Goal: Transaction & Acquisition: Purchase product/service

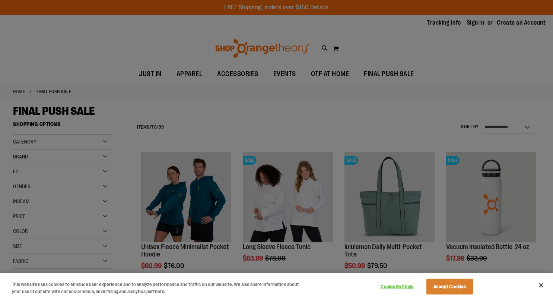
type input "**********"
drag, startPoint x: 542, startPoint y: 284, endPoint x: 433, endPoint y: 207, distance: 134.1
click at [542, 284] on button "Close" at bounding box center [541, 285] width 16 height 16
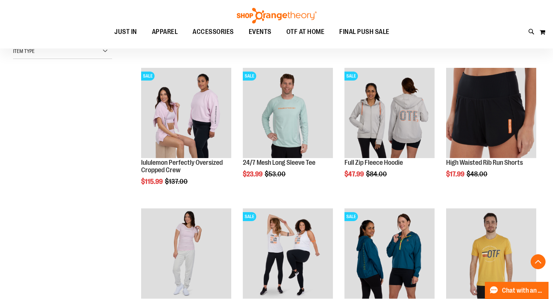
scroll to position [225, 0]
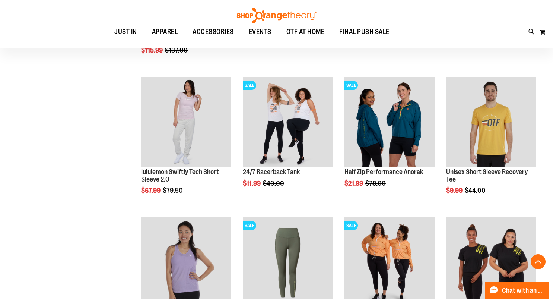
scroll to position [371, 0]
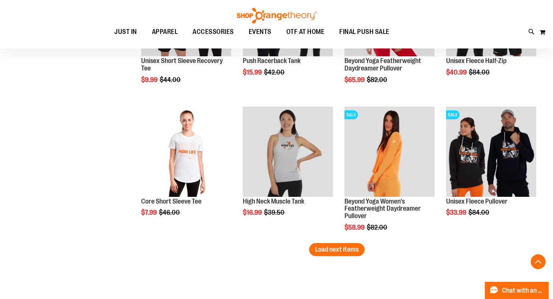
scroll to position [1177, 0]
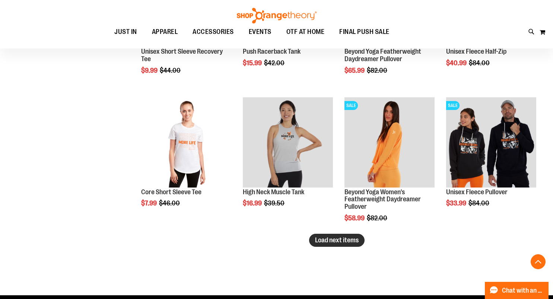
click at [356, 240] on span "Load next items" at bounding box center [337, 239] width 44 height 7
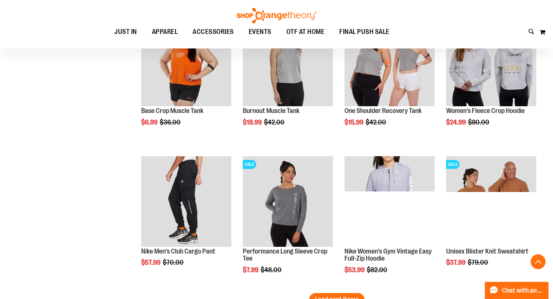
scroll to position [1587, 0]
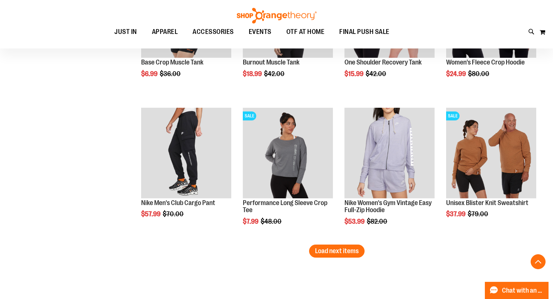
click at [331, 251] on span "Load next items" at bounding box center [337, 250] width 44 height 7
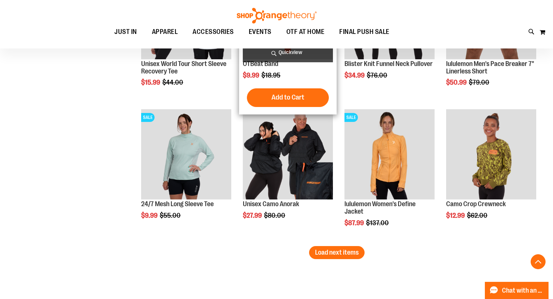
scroll to position [2012, 0]
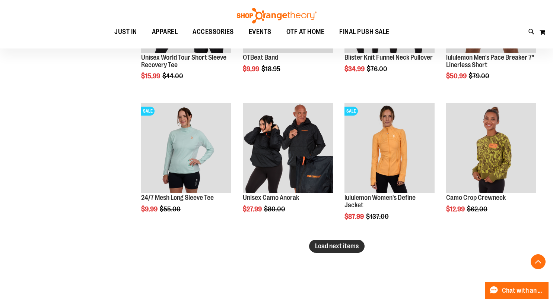
click at [321, 246] on span "Load next items" at bounding box center [337, 245] width 44 height 7
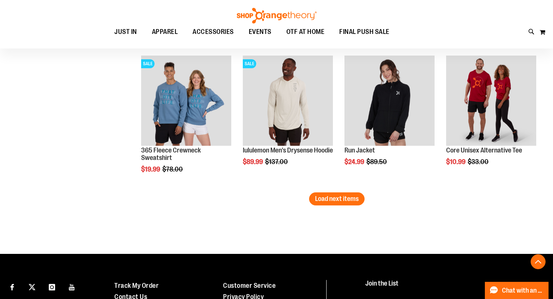
scroll to position [2511, 0]
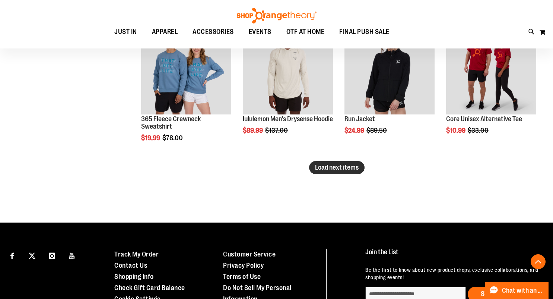
click at [353, 171] on button "Load next items" at bounding box center [336, 167] width 55 height 13
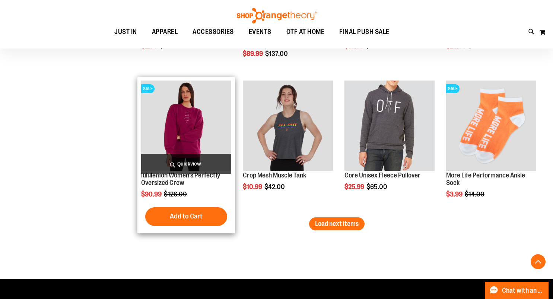
scroll to position [2887, 0]
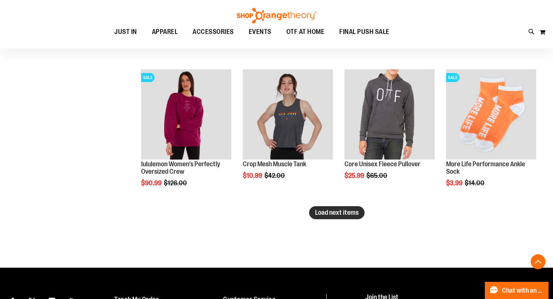
click at [341, 216] on button "Load next items" at bounding box center [336, 212] width 55 height 13
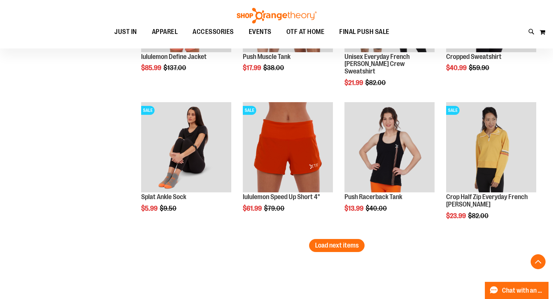
scroll to position [3275, 0]
click at [348, 244] on span "Load next items" at bounding box center [337, 244] width 44 height 7
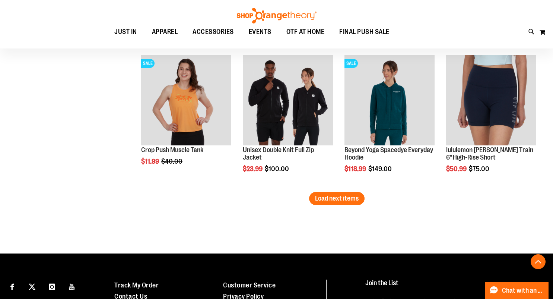
scroll to position [3751, 0]
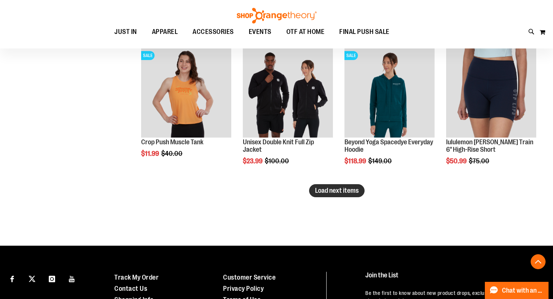
click at [340, 187] on span "Load next items" at bounding box center [337, 190] width 44 height 7
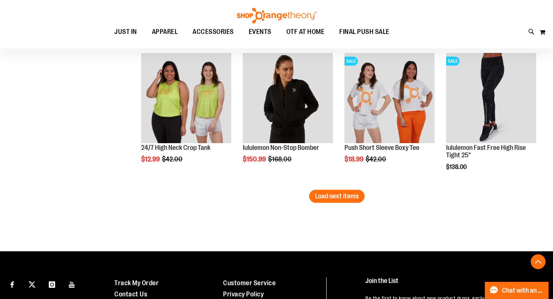
scroll to position [4176, 0]
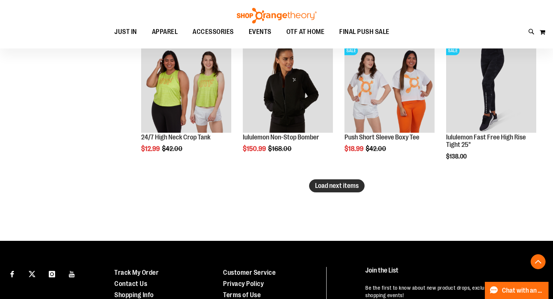
click at [335, 187] on span "Load next items" at bounding box center [337, 185] width 44 height 7
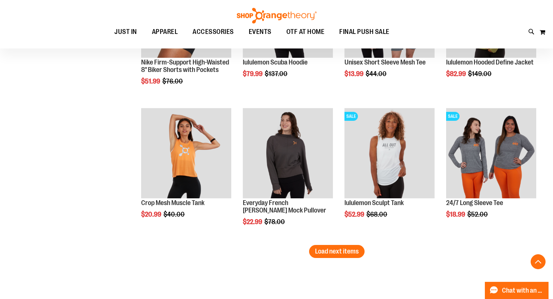
scroll to position [4536, 0]
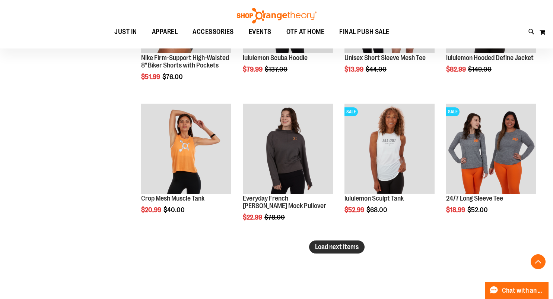
click at [341, 248] on span "Load next items" at bounding box center [337, 246] width 44 height 7
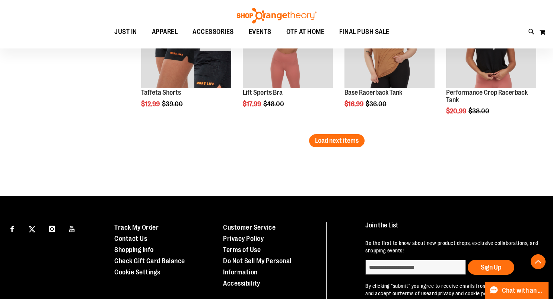
scroll to position [5073, 0]
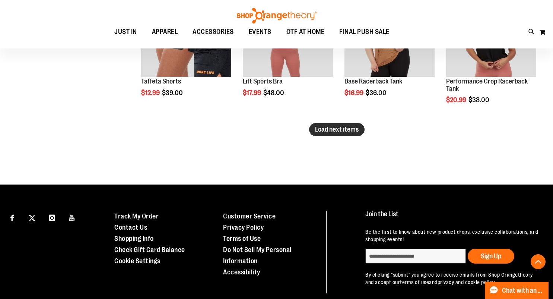
click at [344, 133] on button "Load next items" at bounding box center [336, 129] width 55 height 13
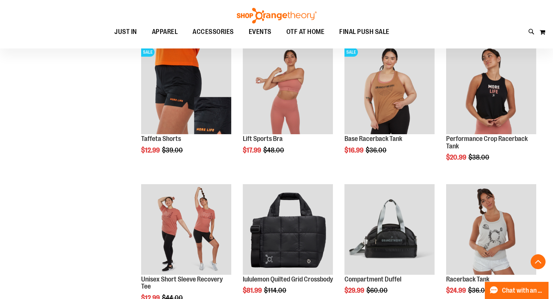
scroll to position [4928, 0]
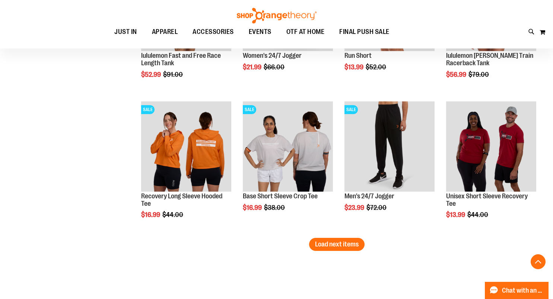
scroll to position [5380, 0]
click at [349, 245] on span "Load next items" at bounding box center [337, 243] width 44 height 7
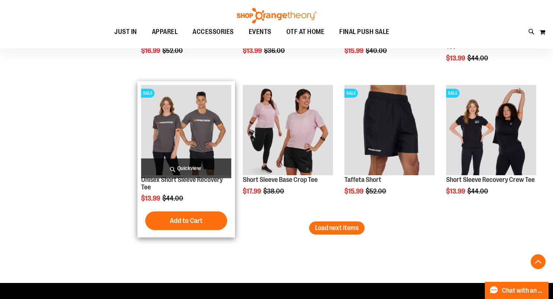
scroll to position [5820, 0]
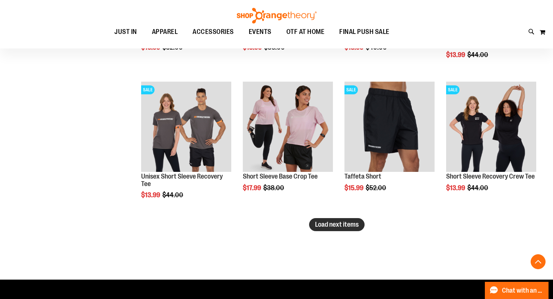
click at [359, 228] on button "Load next items" at bounding box center [336, 224] width 55 height 13
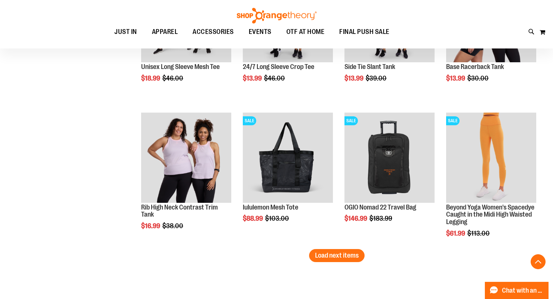
scroll to position [6211, 0]
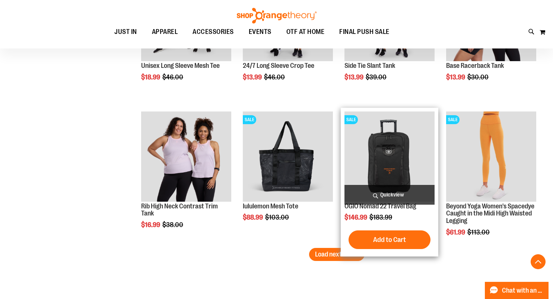
click at [402, 153] on img "product" at bounding box center [389, 156] width 90 height 90
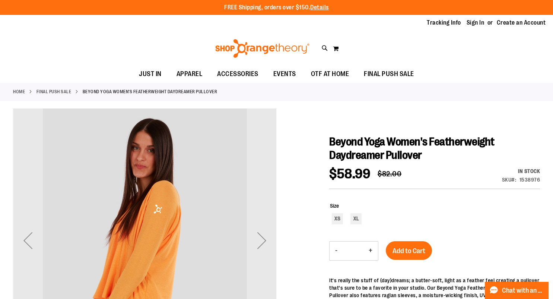
type input "**********"
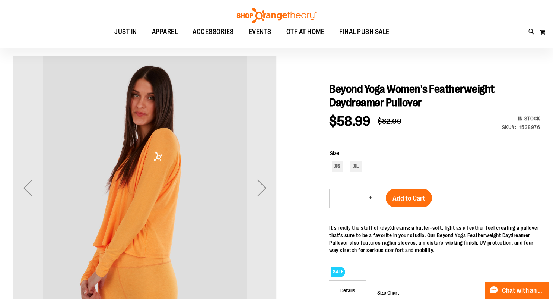
scroll to position [83, 0]
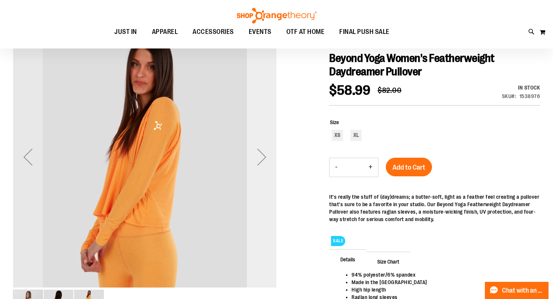
click at [260, 157] on div "Next" at bounding box center [262, 157] width 30 height 30
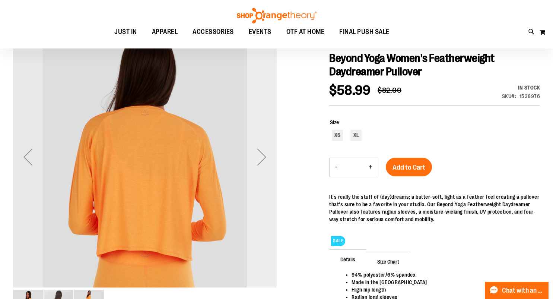
click at [260, 157] on div "Next" at bounding box center [262, 157] width 30 height 30
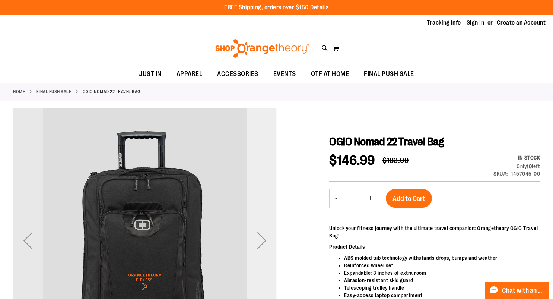
type input "**********"
click at [262, 238] on div "Next" at bounding box center [262, 240] width 30 height 30
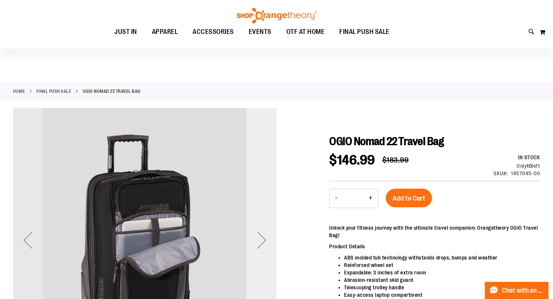
scroll to position [90, 0]
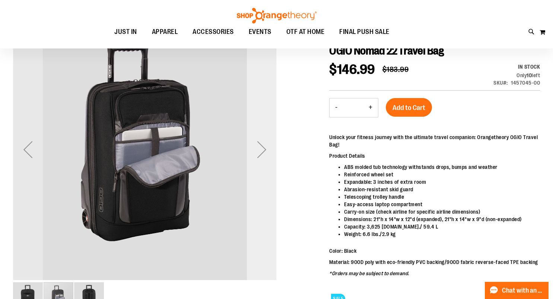
click at [261, 149] on div "Next" at bounding box center [262, 149] width 30 height 30
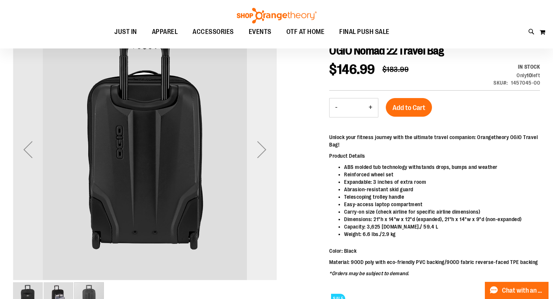
click at [261, 149] on div "Next" at bounding box center [262, 149] width 30 height 30
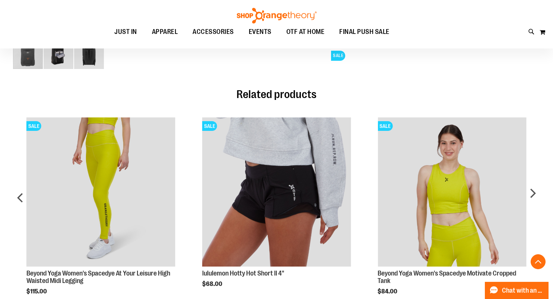
scroll to position [161, 0]
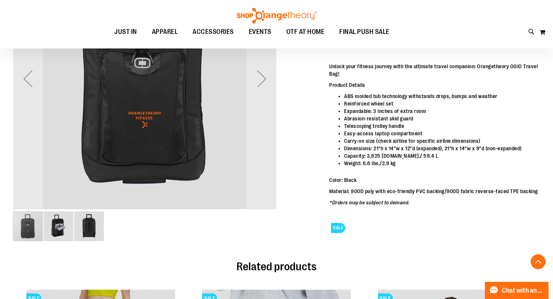
click at [93, 225] on img "image 3 of 3" at bounding box center [89, 226] width 30 height 30
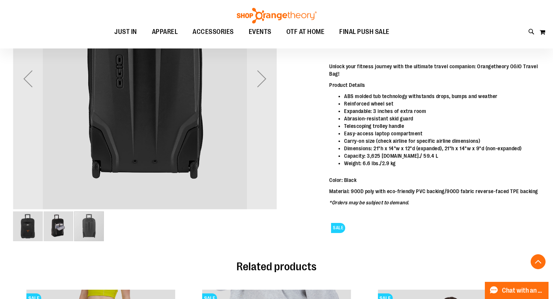
click at [61, 225] on img "image 2 of 3" at bounding box center [59, 226] width 30 height 30
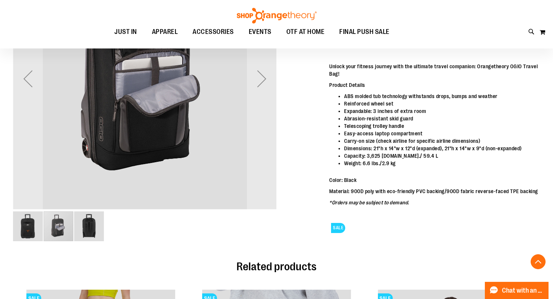
click at [28, 227] on img "image 1 of 3" at bounding box center [28, 226] width 30 height 30
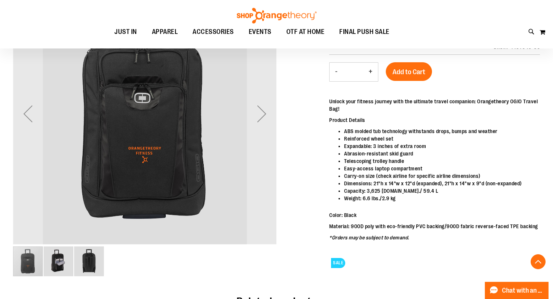
scroll to position [183, 0]
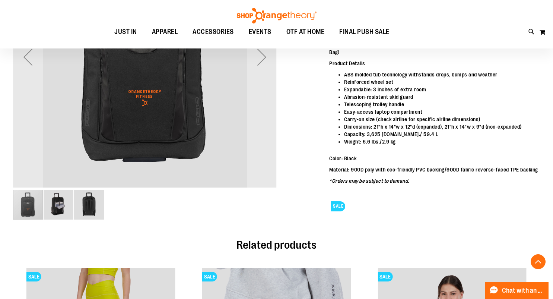
click at [47, 194] on img "image 2 of 3" at bounding box center [59, 205] width 30 height 30
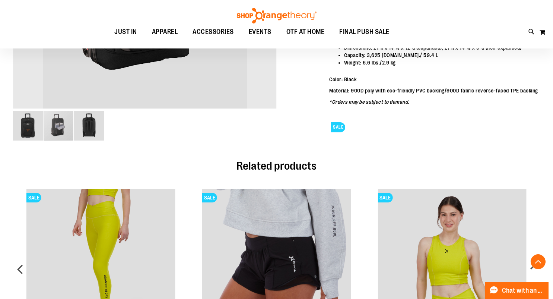
scroll to position [340, 0]
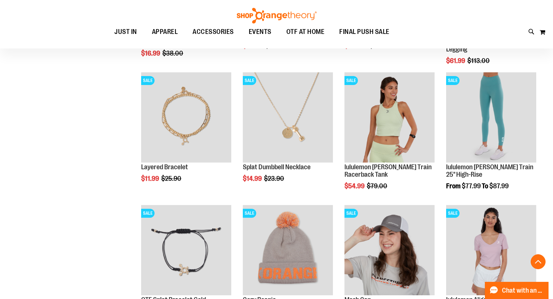
scroll to position [415, 0]
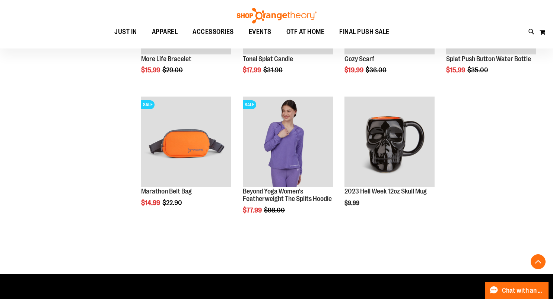
scroll to position [938, 0]
